Goal: Information Seeking & Learning: Understand process/instructions

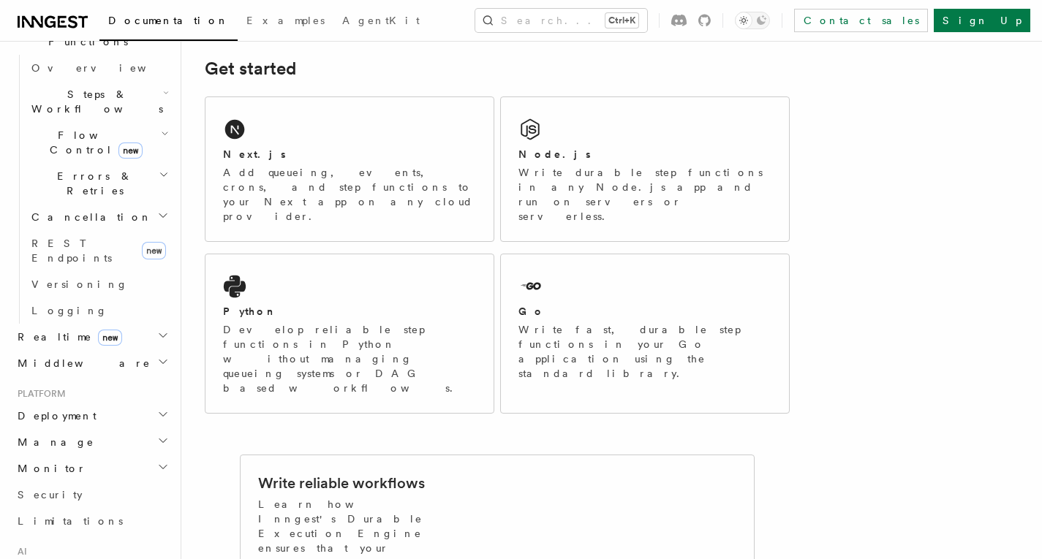
scroll to position [466, 0]
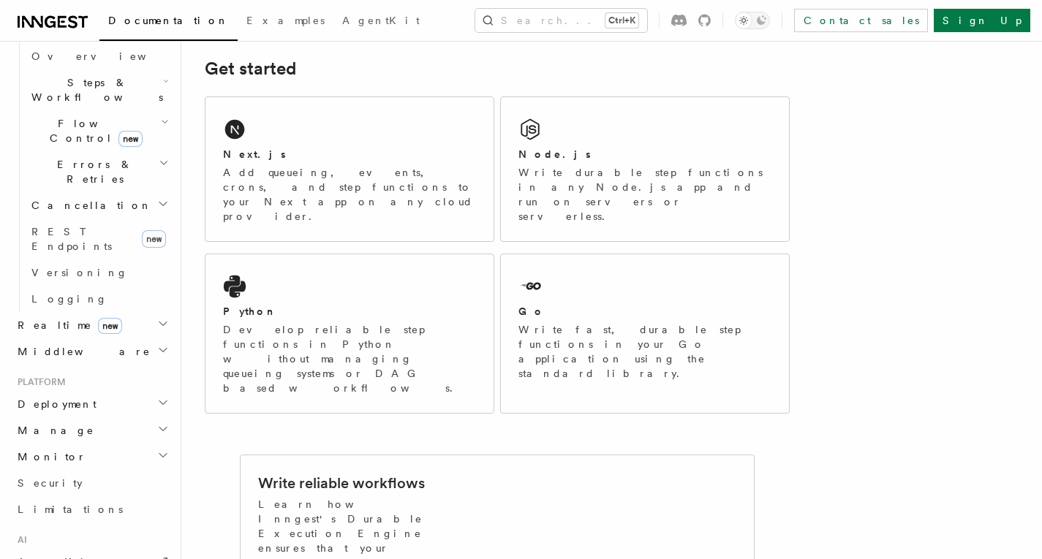
click at [99, 391] on h2 "Deployment" at bounding box center [92, 404] width 160 height 26
click at [48, 391] on h2 "Deployment" at bounding box center [92, 404] width 160 height 26
click at [61, 425] on span "Overview" at bounding box center [106, 431] width 151 height 12
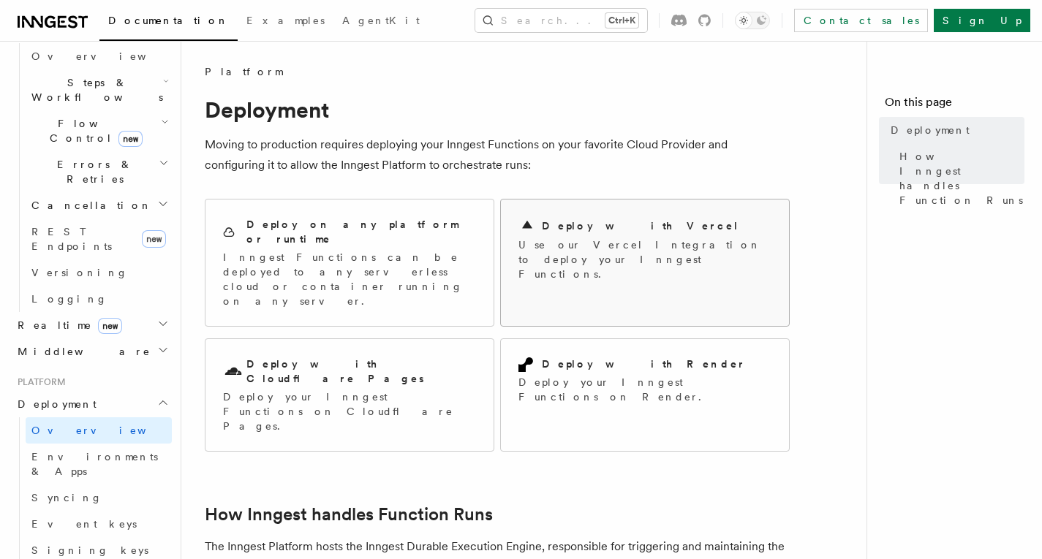
click at [639, 238] on p "Use our Vercel Integration to deploy your Inngest Functions." at bounding box center [644, 260] width 253 height 44
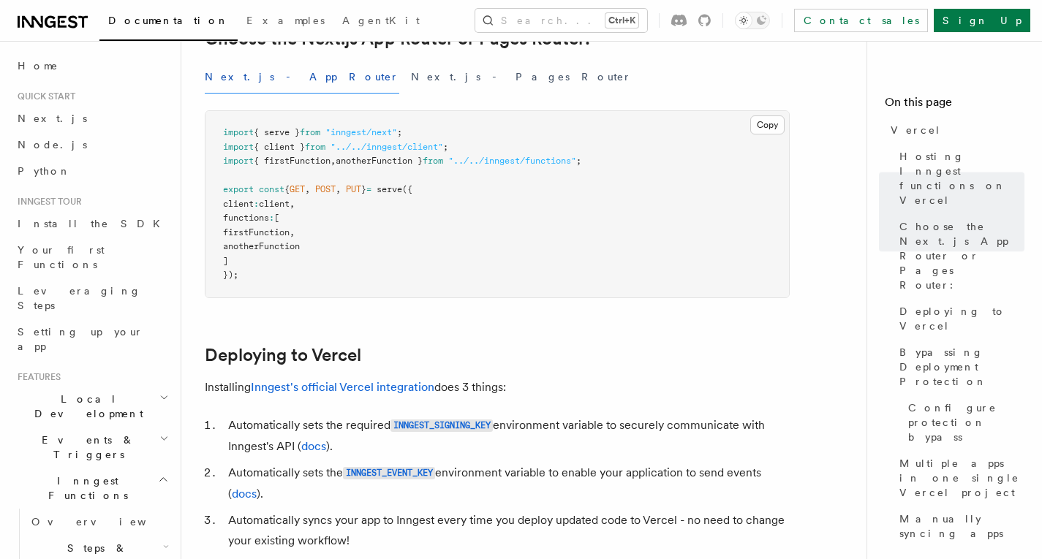
scroll to position [395, 0]
click at [357, 387] on link "Inngest's official Vercel integration" at bounding box center [342, 386] width 183 height 14
